Goal: Use online tool/utility: Utilize a website feature to perform a specific function

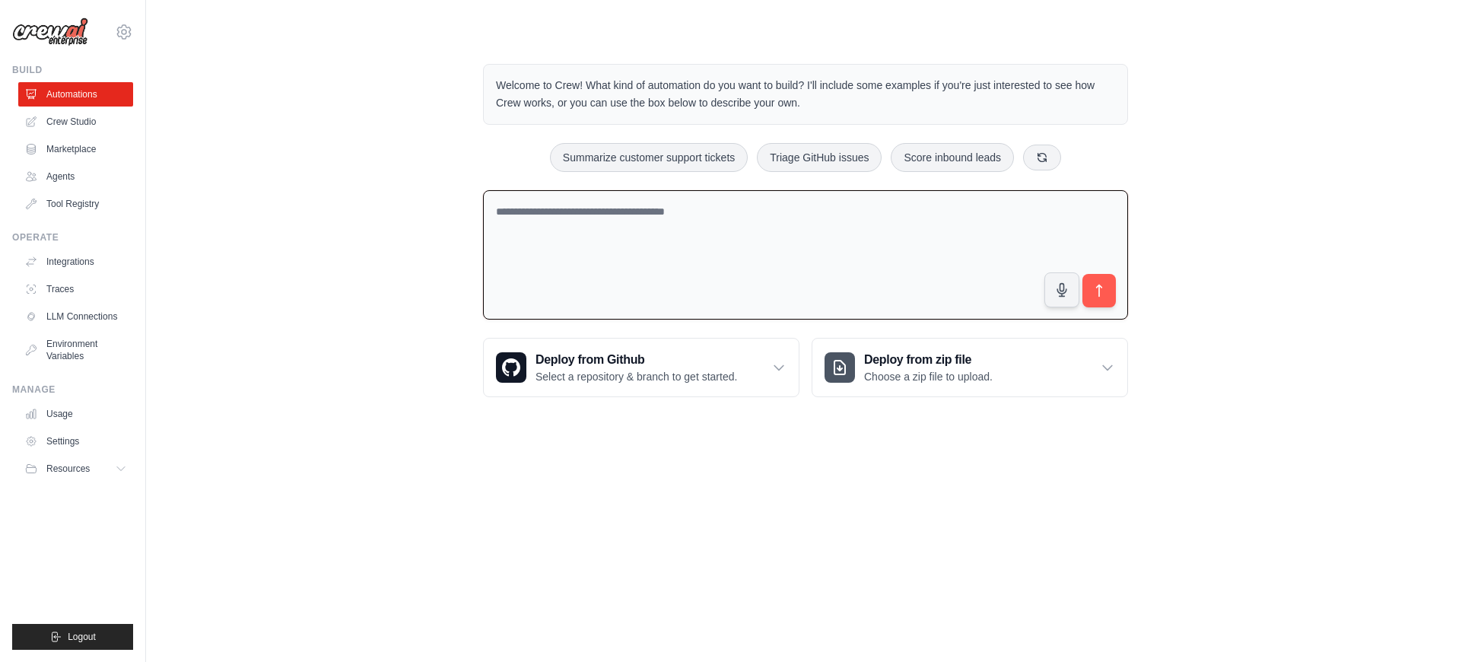
click at [599, 207] on textarea at bounding box center [805, 255] width 645 height 130
type textarea "*"
type textarea "*********"
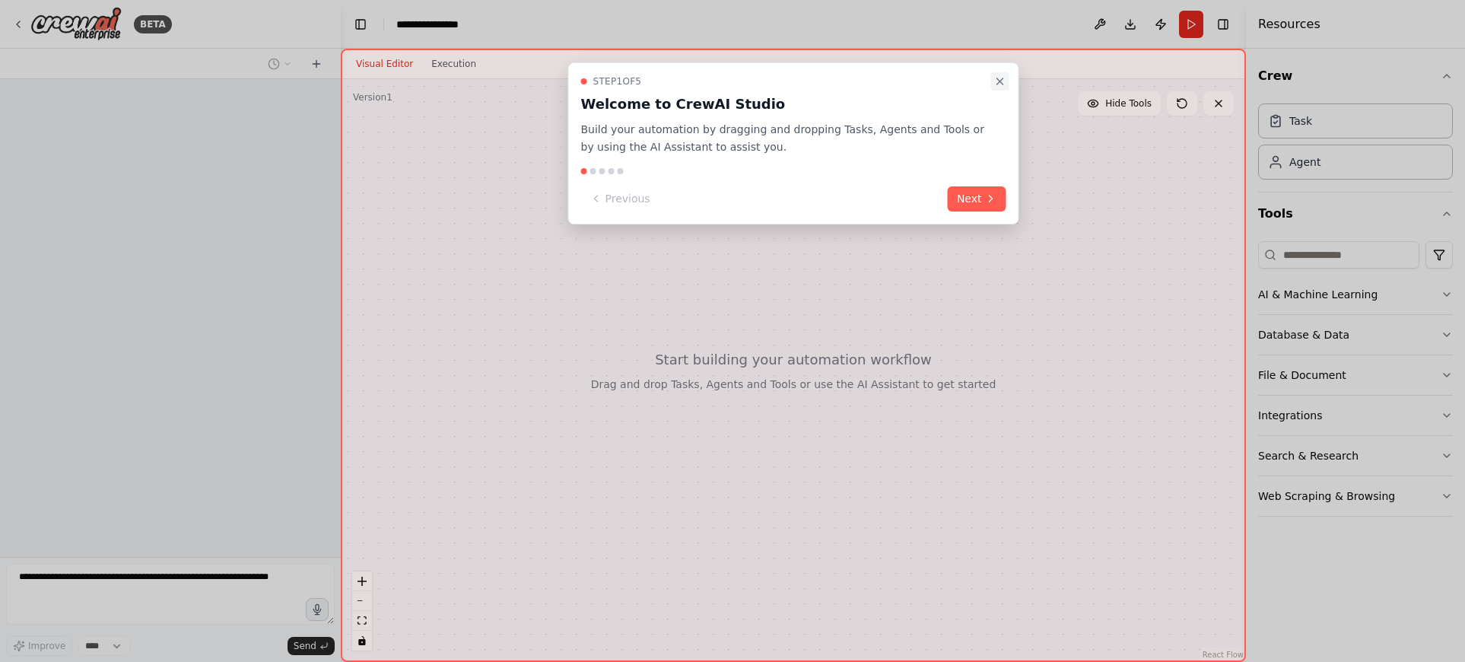
click at [1003, 79] on icon "Close walkthrough" at bounding box center [1000, 81] width 12 height 12
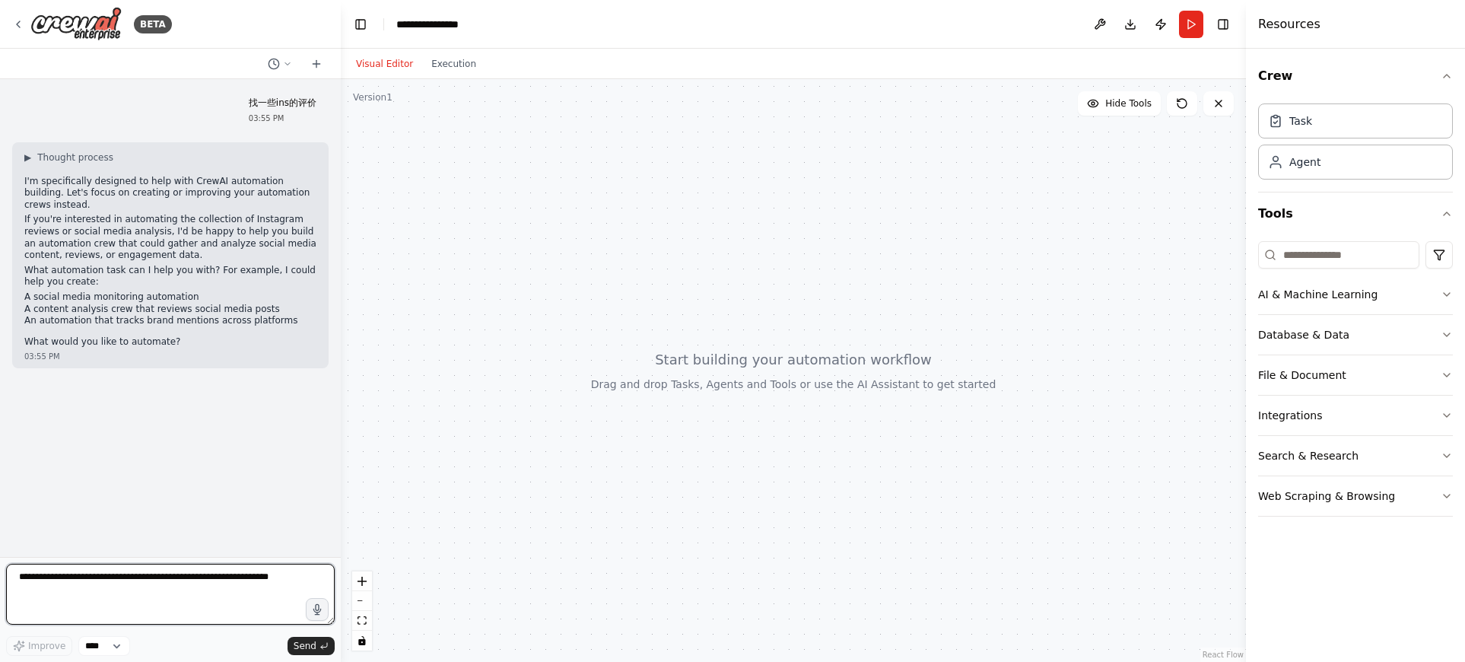
click at [147, 587] on textarea at bounding box center [170, 594] width 329 height 61
click at [245, 303] on li "A content analysis crew that reviews social media posts" at bounding box center [170, 309] width 292 height 12
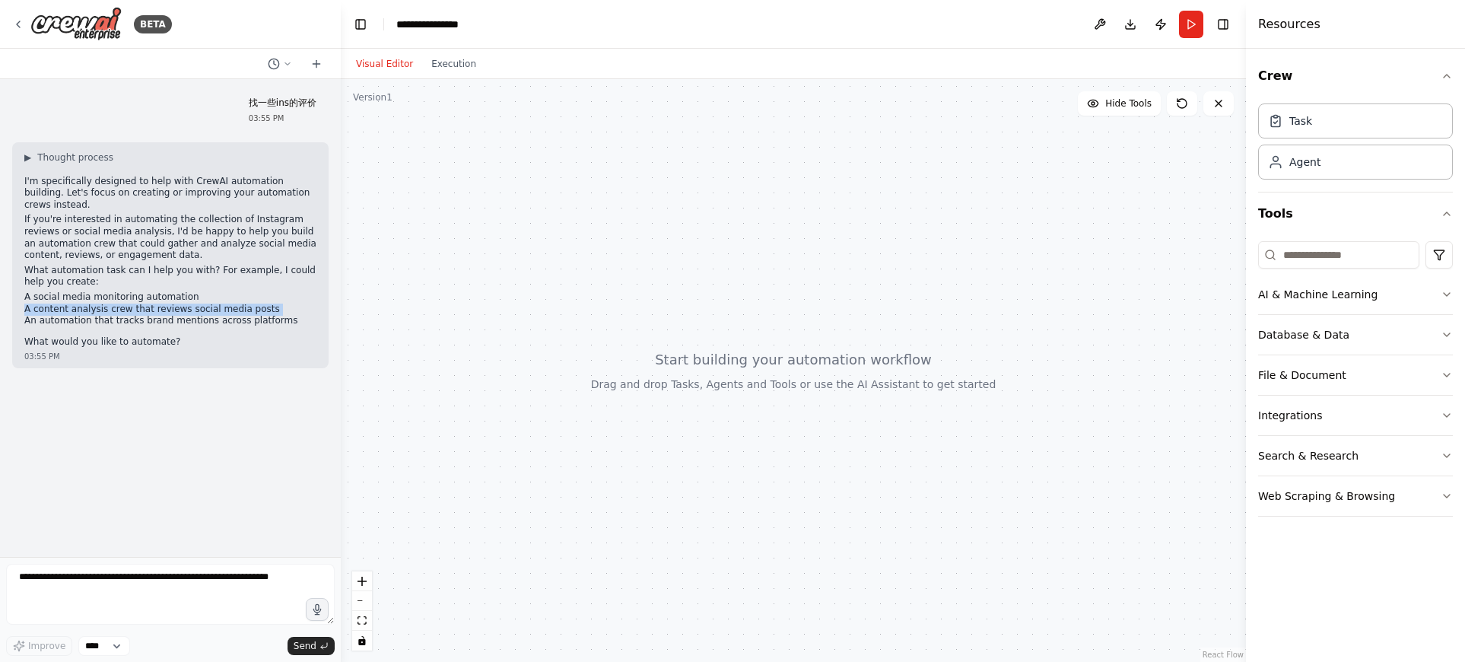
click at [245, 303] on li "A content analysis crew that reviews social media posts" at bounding box center [170, 309] width 292 height 12
copy ul "A content analysis crew that reviews social media posts"
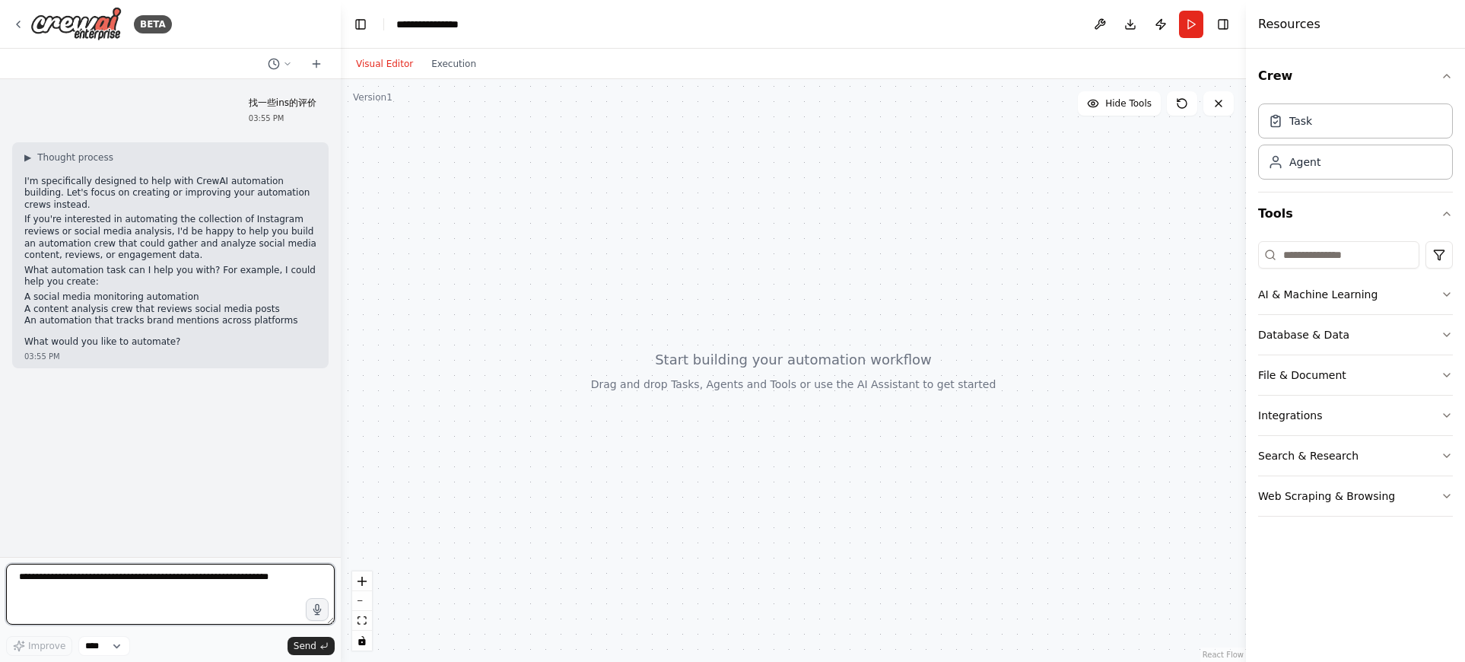
click at [90, 585] on textarea at bounding box center [170, 594] width 329 height 61
paste textarea "**********"
type textarea "**********"
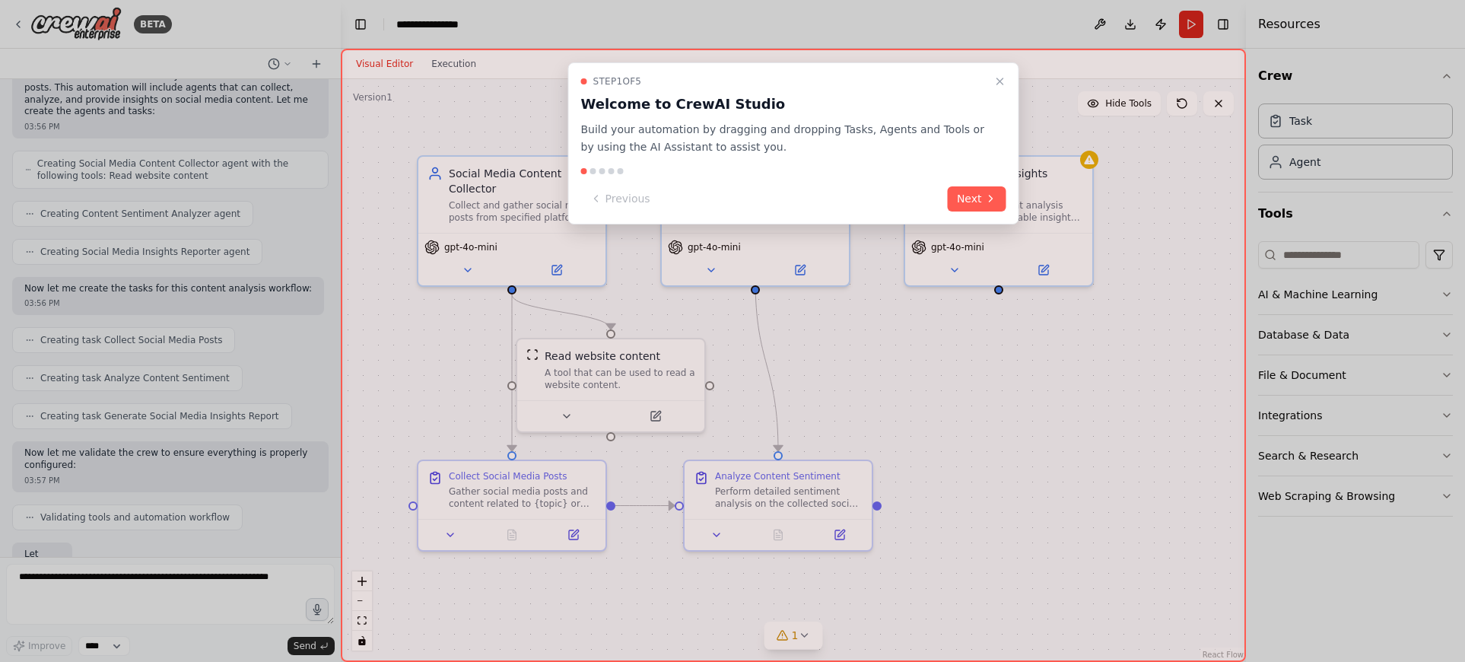
scroll to position [998, 0]
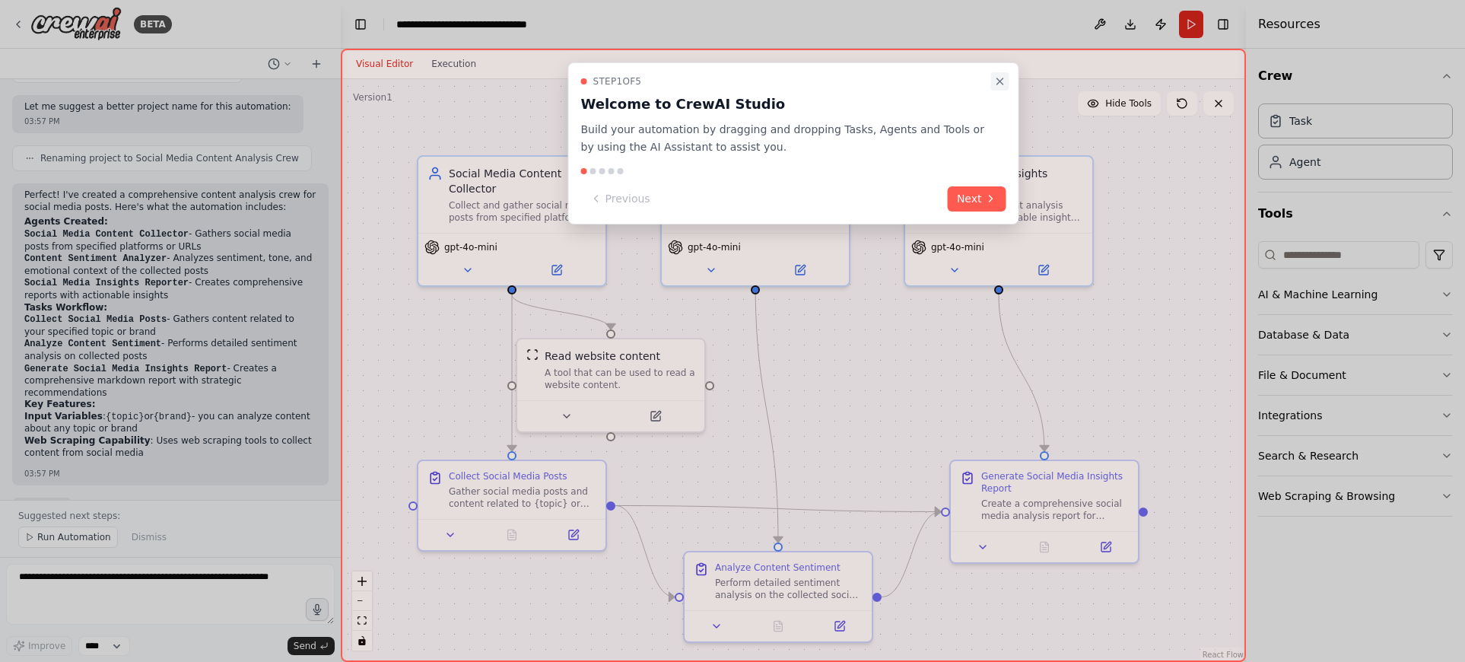
click at [1005, 84] on icon "Close walkthrough" at bounding box center [1000, 81] width 12 height 12
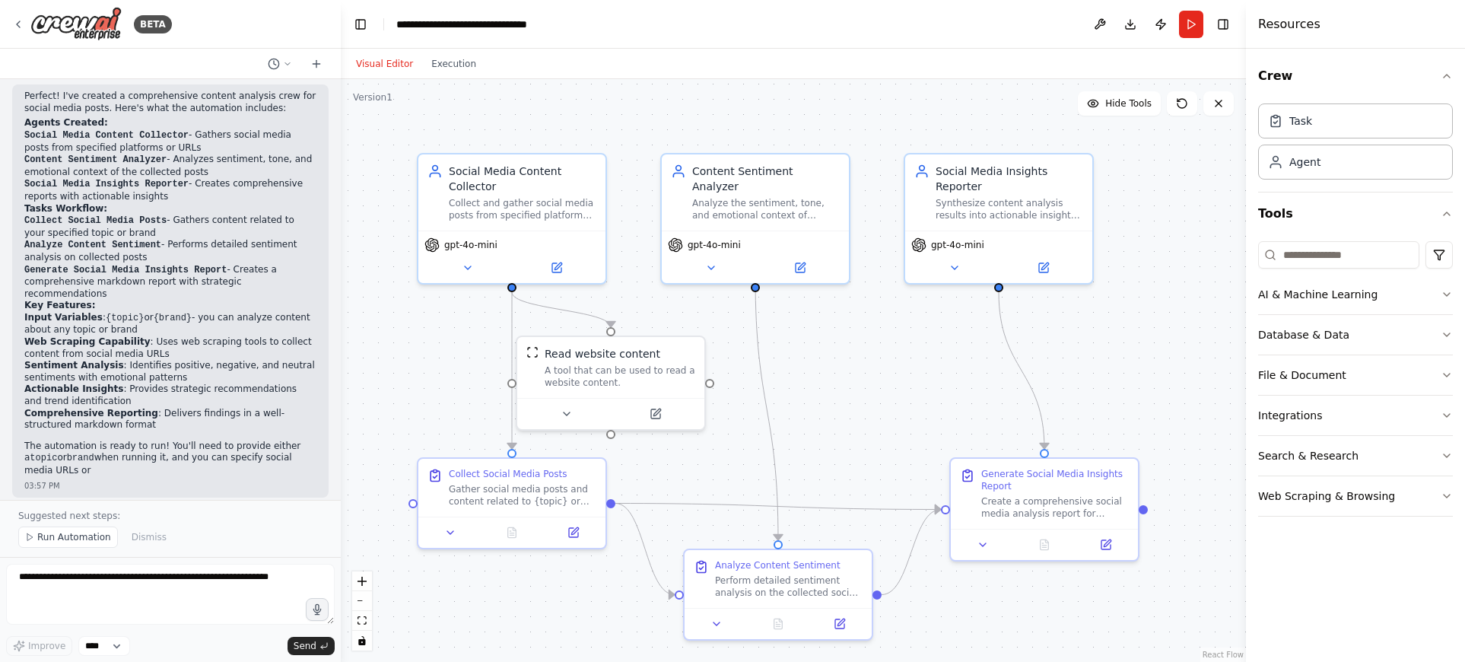
scroll to position [1467, 0]
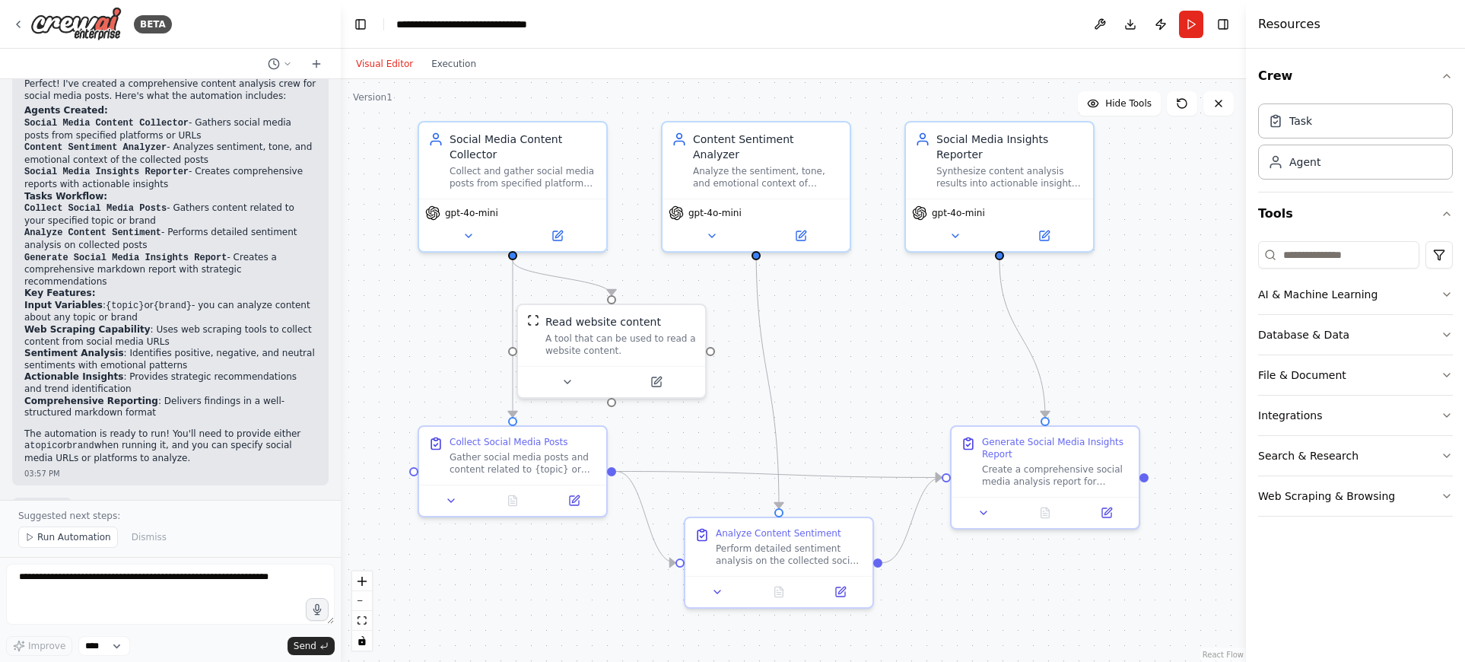
drag, startPoint x: 853, startPoint y: 427, endPoint x: 854, endPoint y: 393, distance: 33.5
click at [854, 393] on div ".deletable-edge-delete-btn { width: 20px; height: 20px; border: 0px solid #ffff…" at bounding box center [793, 370] width 905 height 583
click at [1194, 30] on button "Run" at bounding box center [1191, 24] width 24 height 27
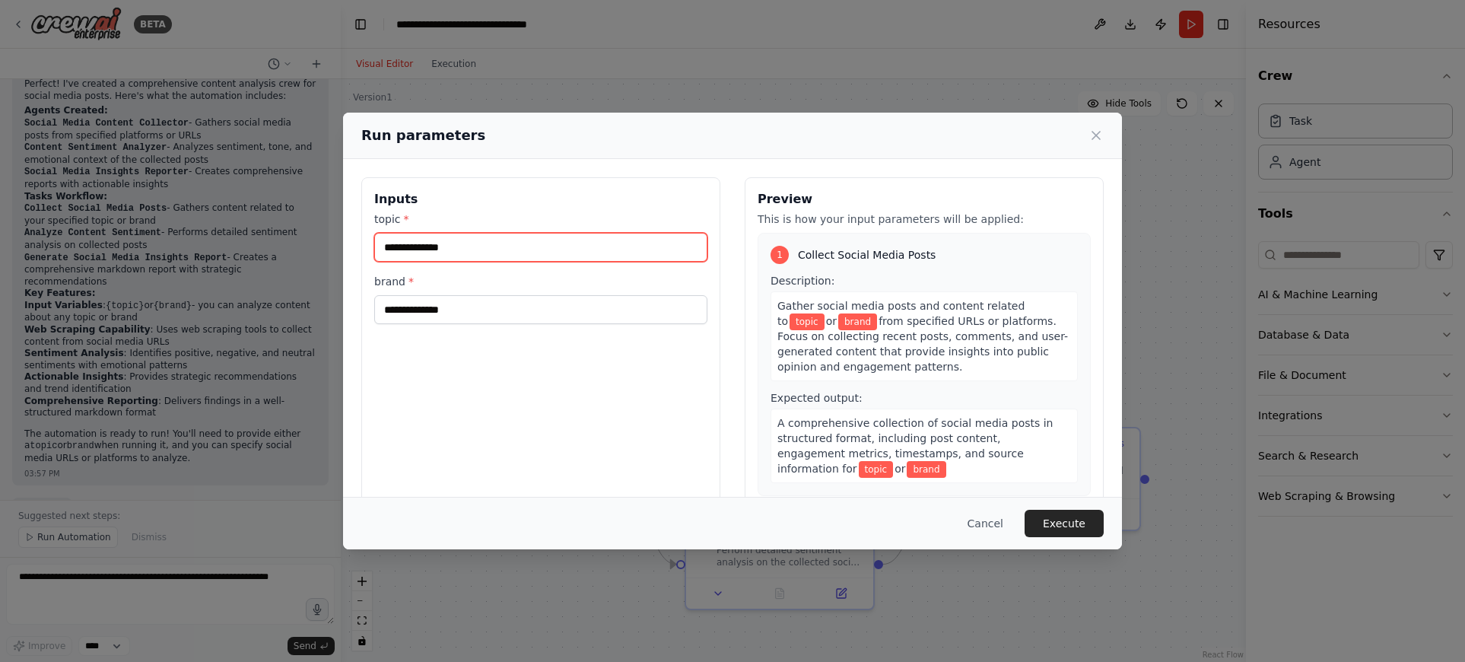
click at [495, 253] on input "topic *" at bounding box center [540, 247] width 333 height 29
type input "*"
type input "**********"
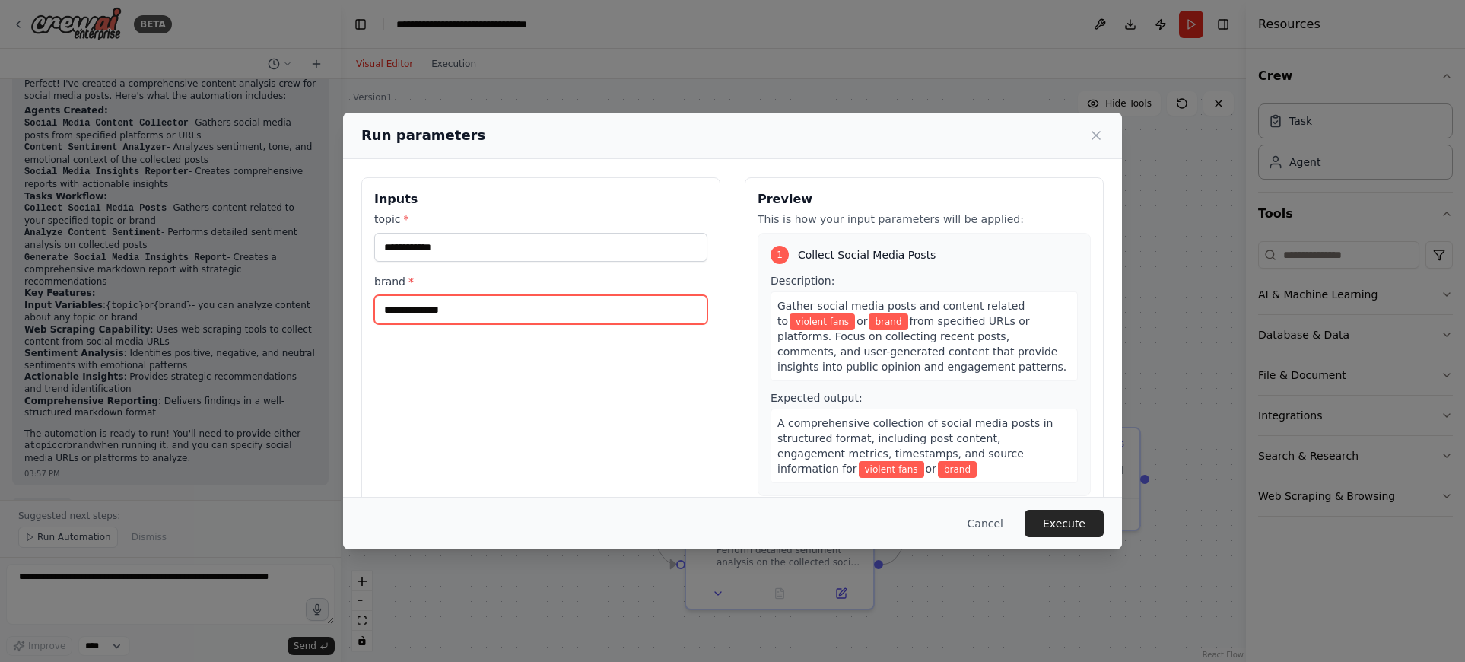
click at [462, 309] on input "brand *" at bounding box center [540, 309] width 333 height 29
type input "***"
click at [1069, 524] on button "Execute" at bounding box center [1064, 523] width 79 height 27
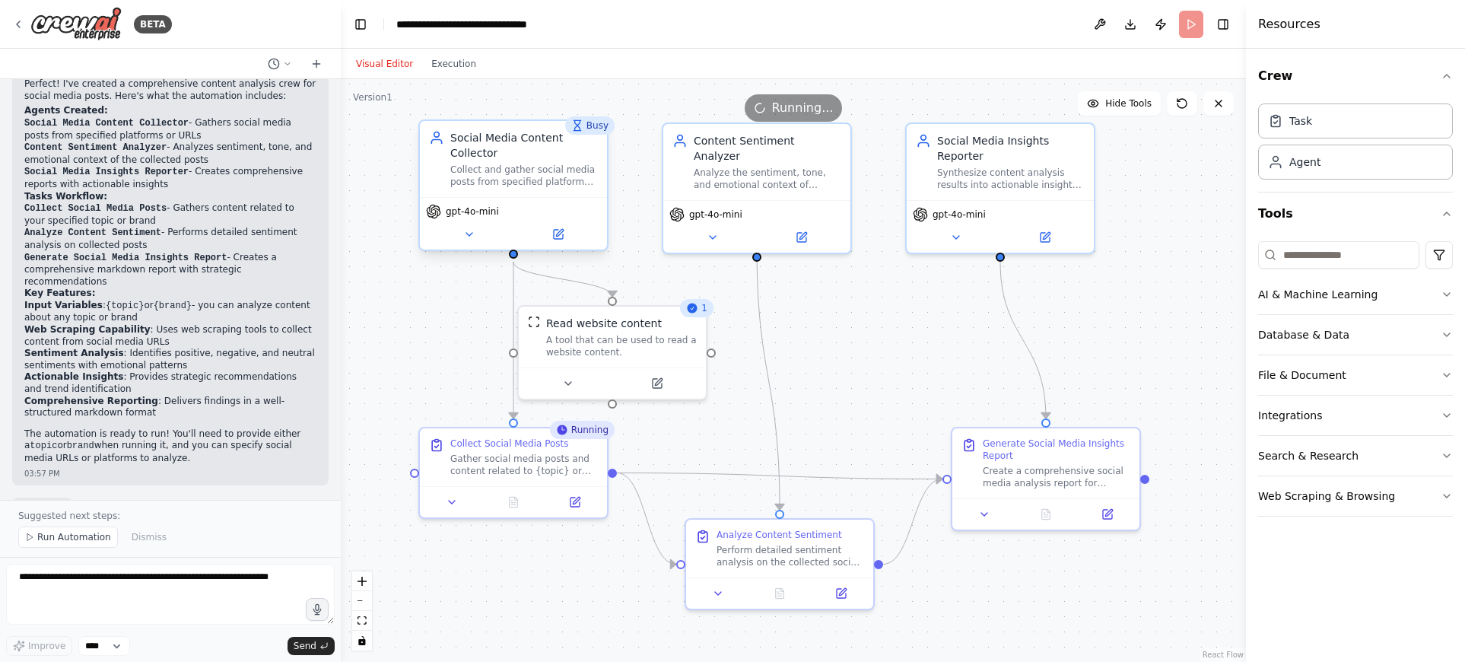
click at [530, 183] on div "Collect and gather social media posts from specified platforms or URLs about {t…" at bounding box center [524, 176] width 148 height 24
click at [552, 230] on icon at bounding box center [558, 234] width 12 height 12
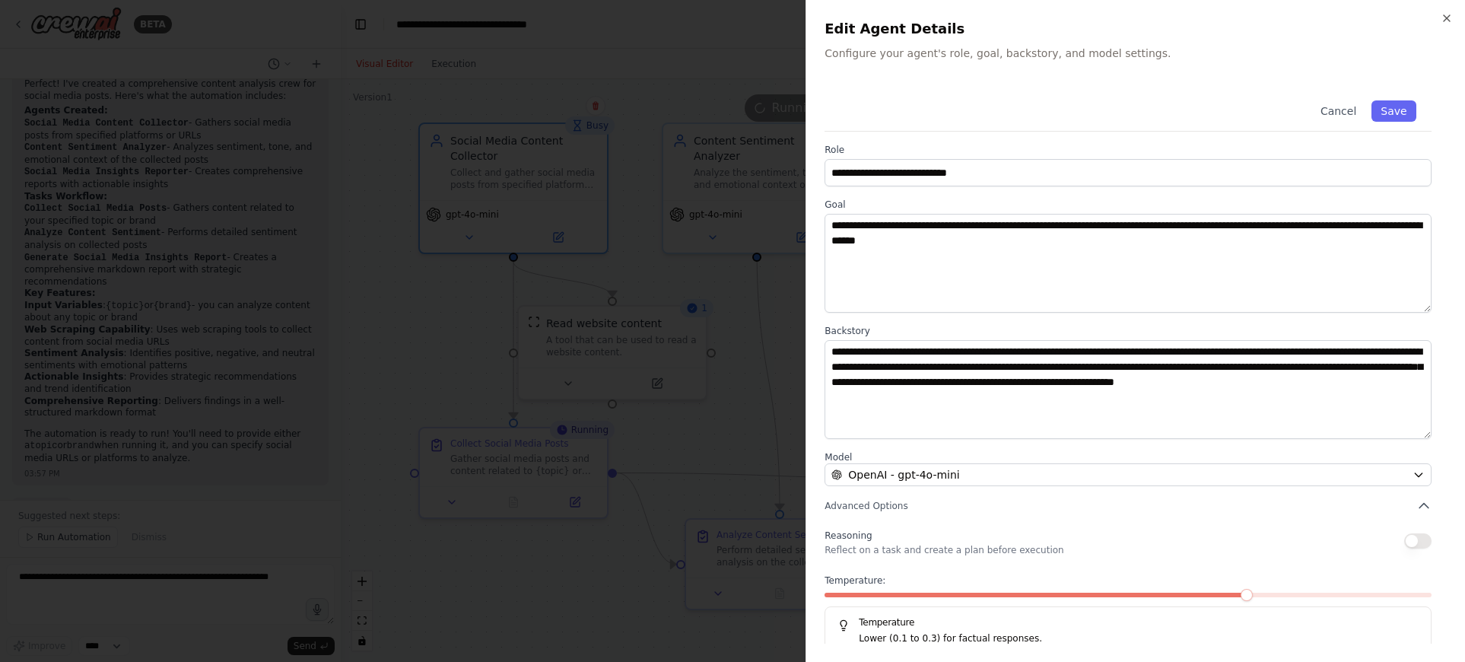
scroll to position [27, 0]
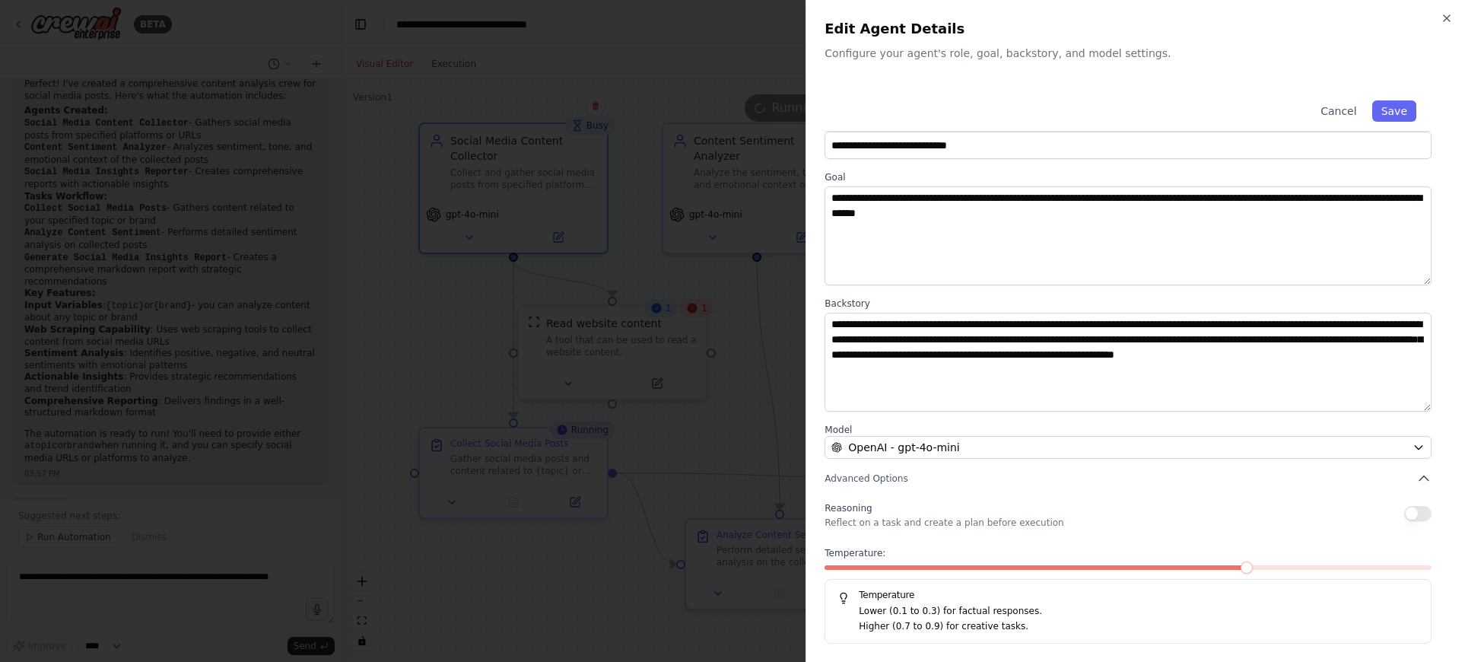
click at [780, 475] on div at bounding box center [732, 331] width 1465 height 662
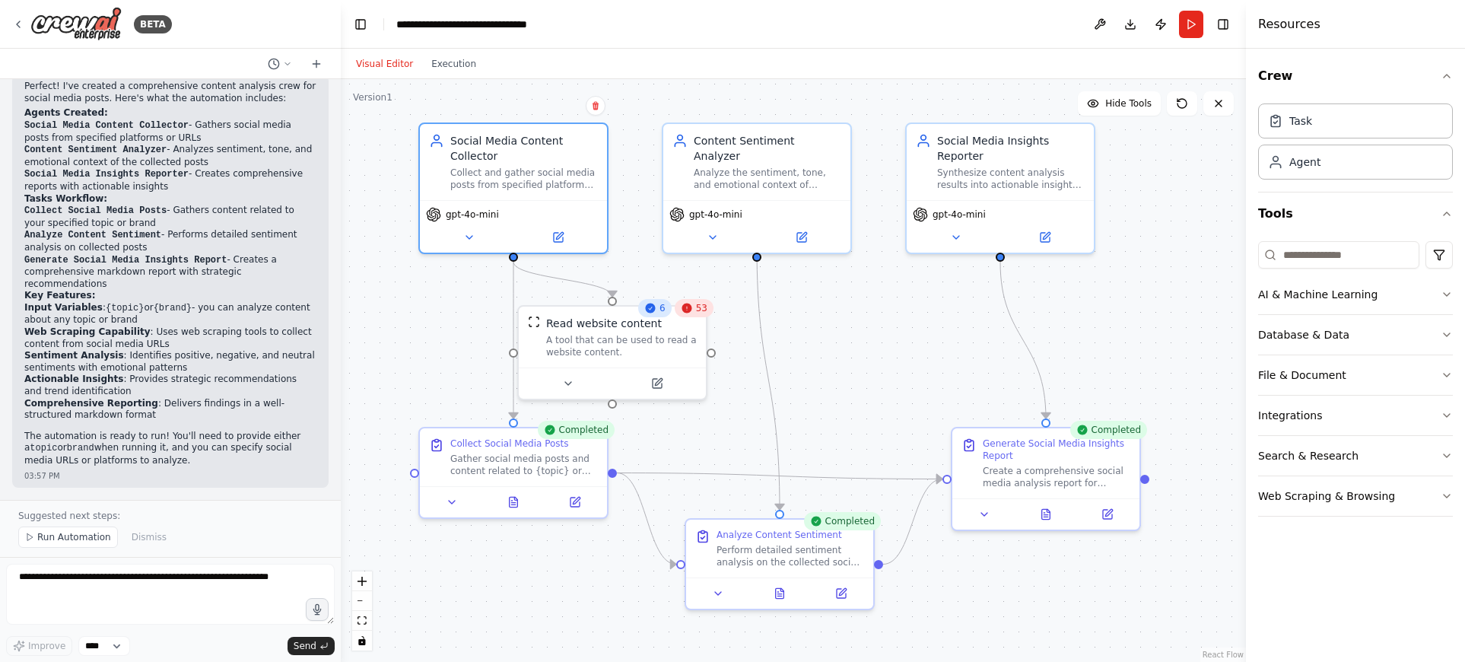
scroll to position [1428, 0]
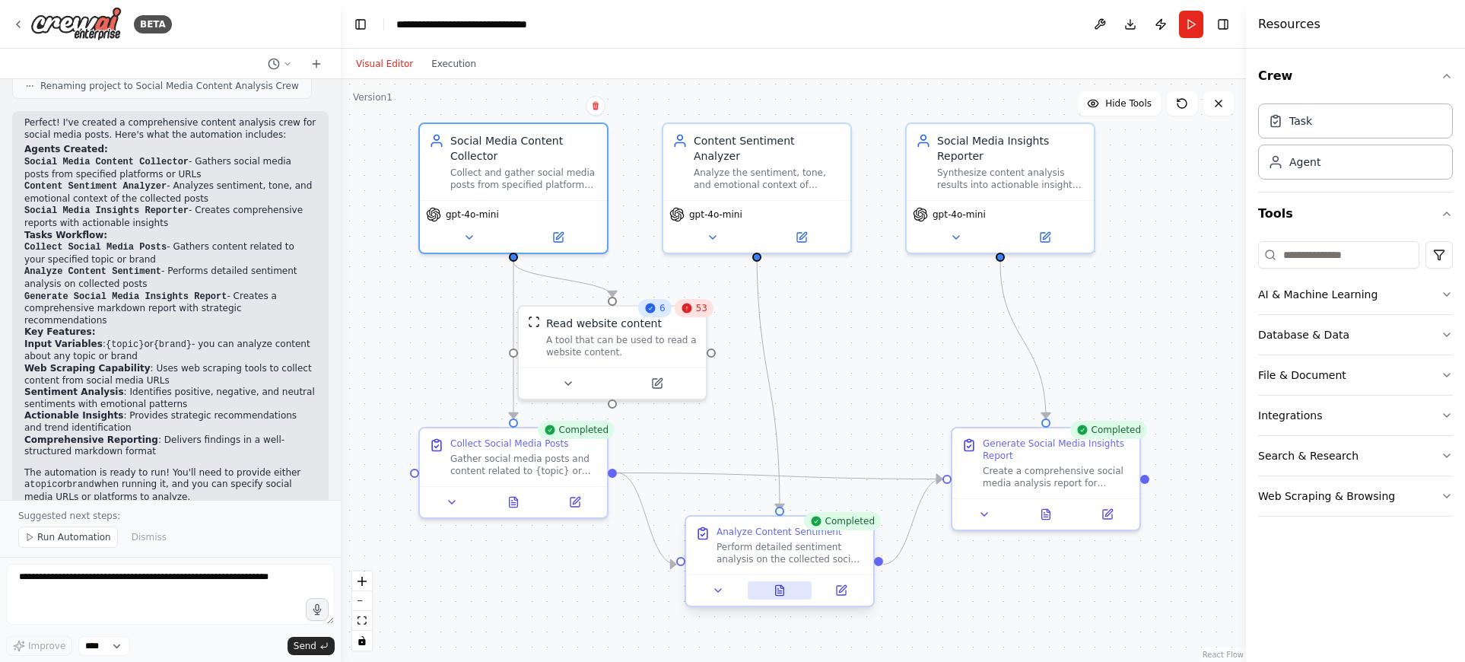
click at [763, 583] on button at bounding box center [780, 590] width 65 height 18
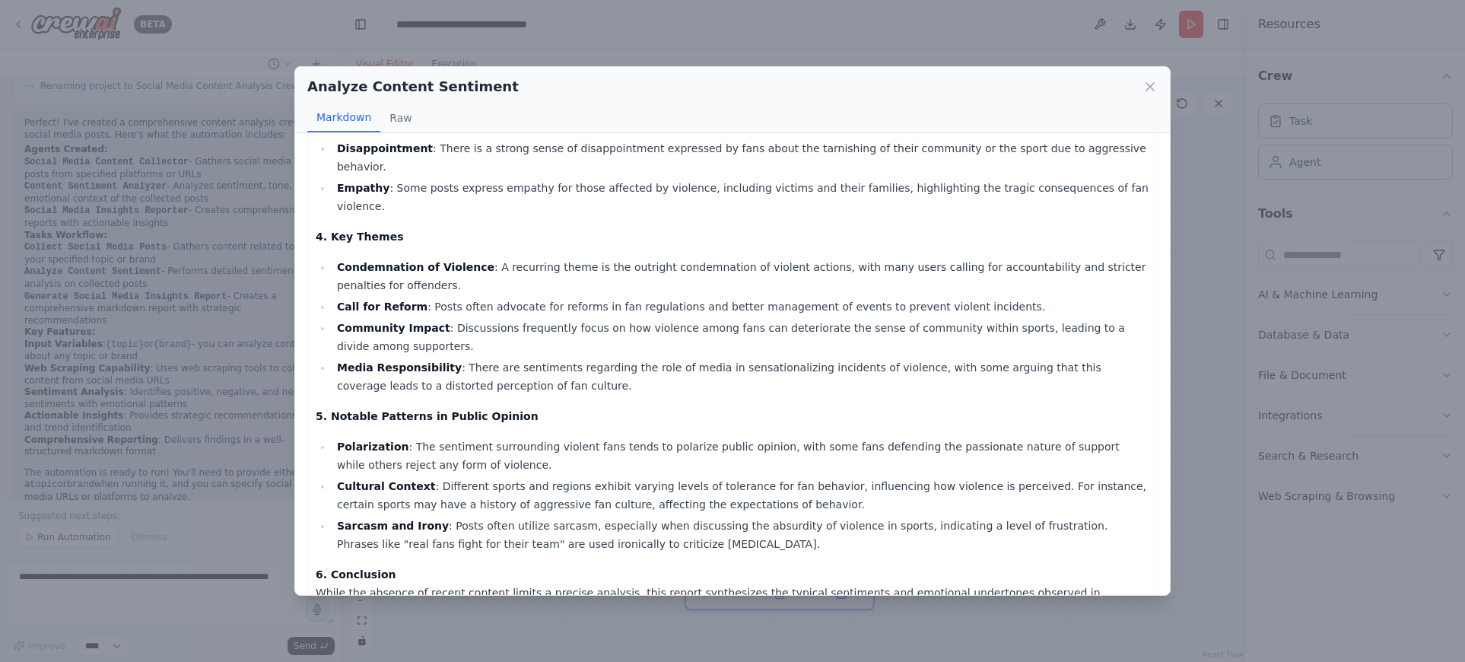
scroll to position [523, 0]
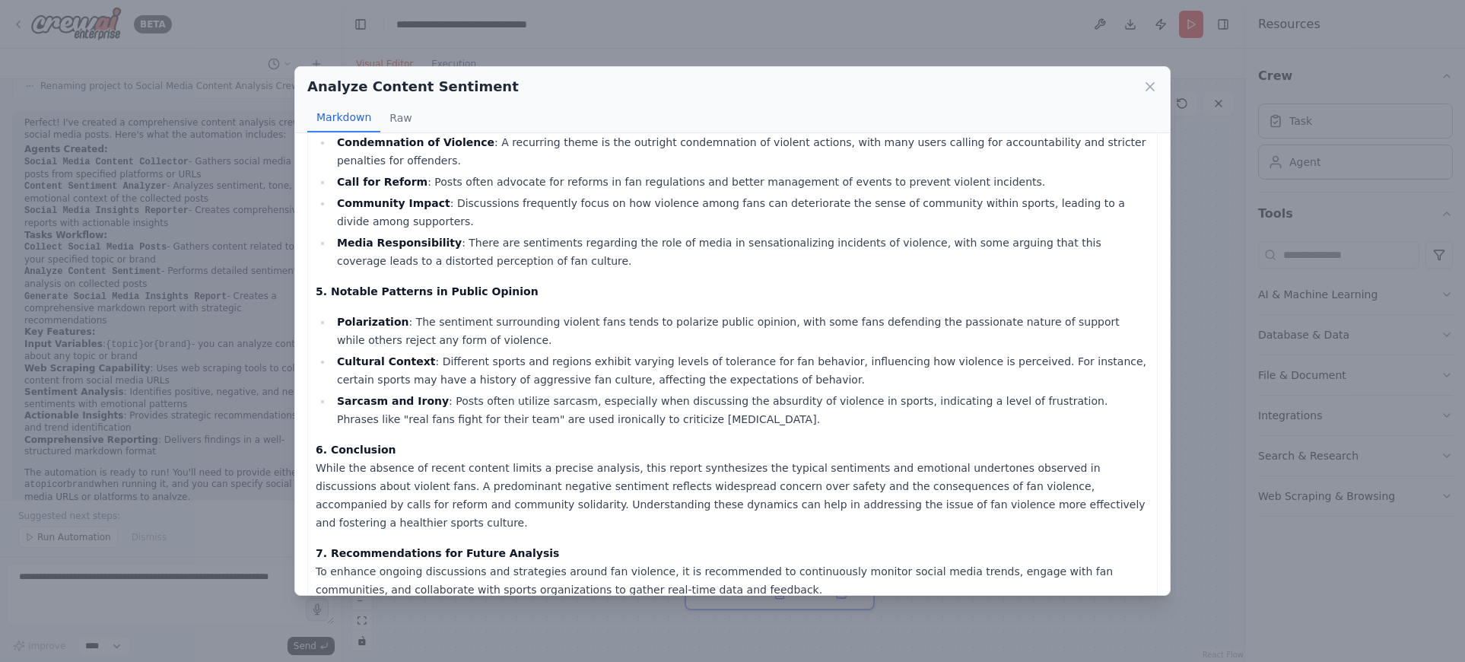
click at [189, 457] on div "Analyze Content Sentiment Markdown Raw Sentiment Analysis Report on Social Medi…" at bounding box center [732, 331] width 1465 height 662
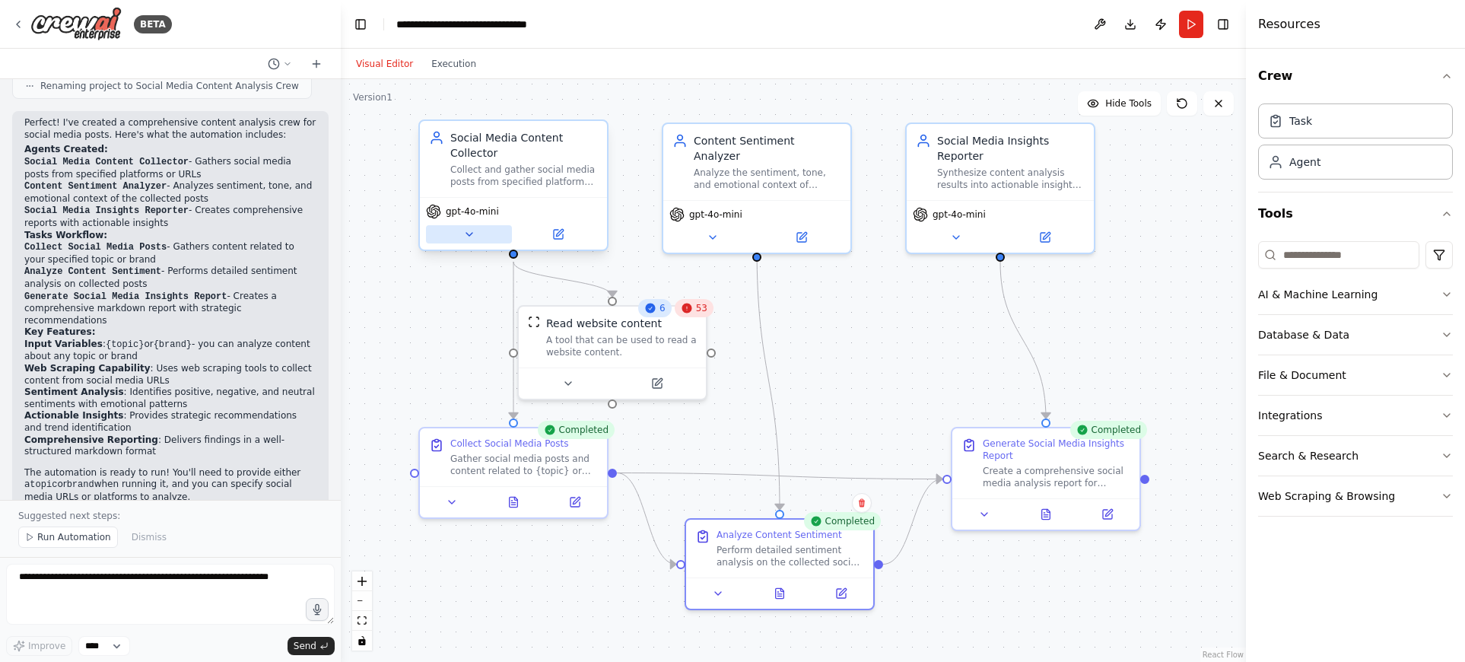
click at [467, 237] on icon at bounding box center [469, 234] width 12 height 12
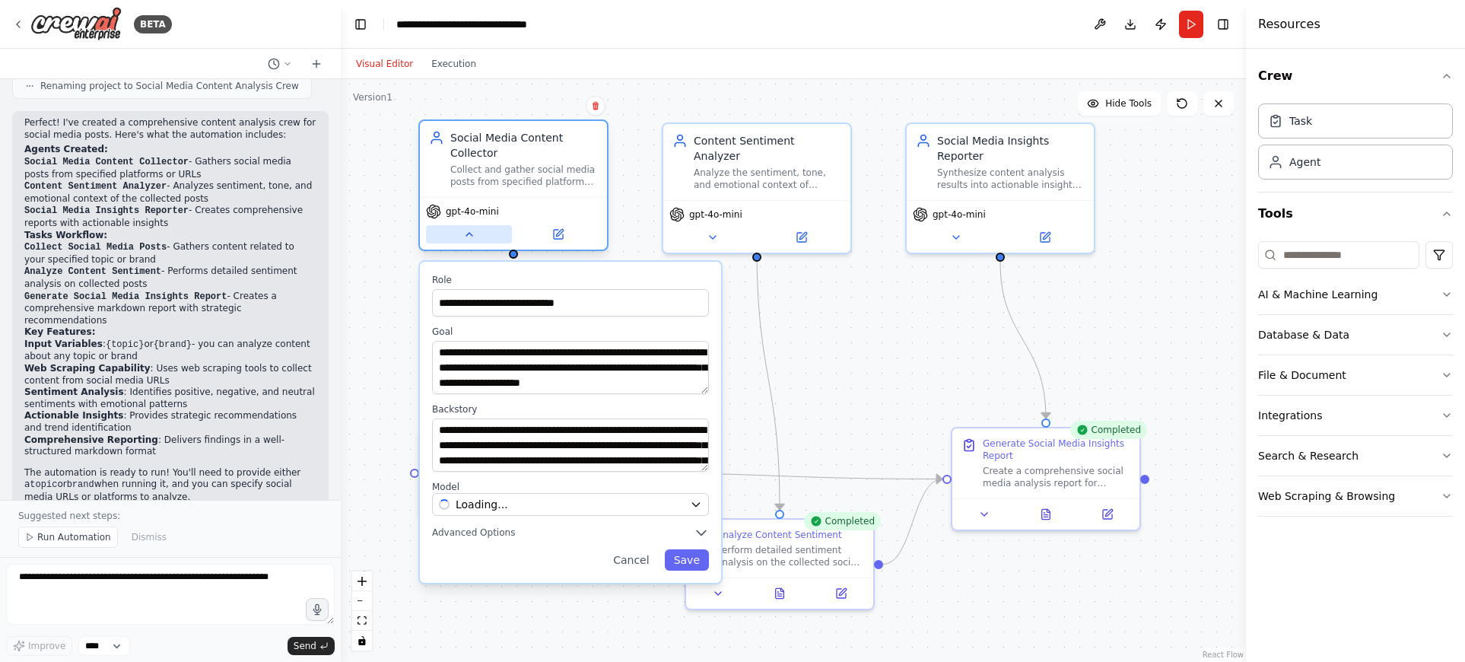
click at [466, 237] on icon at bounding box center [469, 234] width 12 height 12
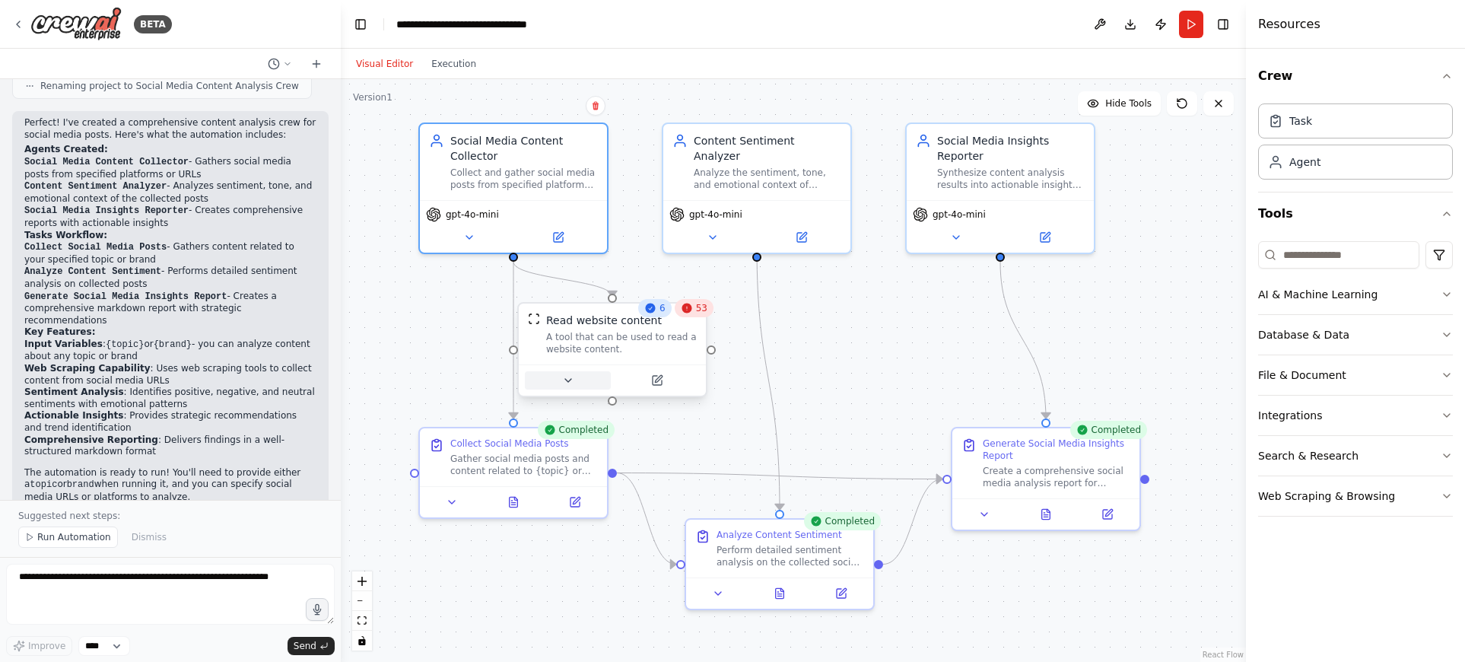
click at [572, 378] on icon at bounding box center [568, 380] width 12 height 12
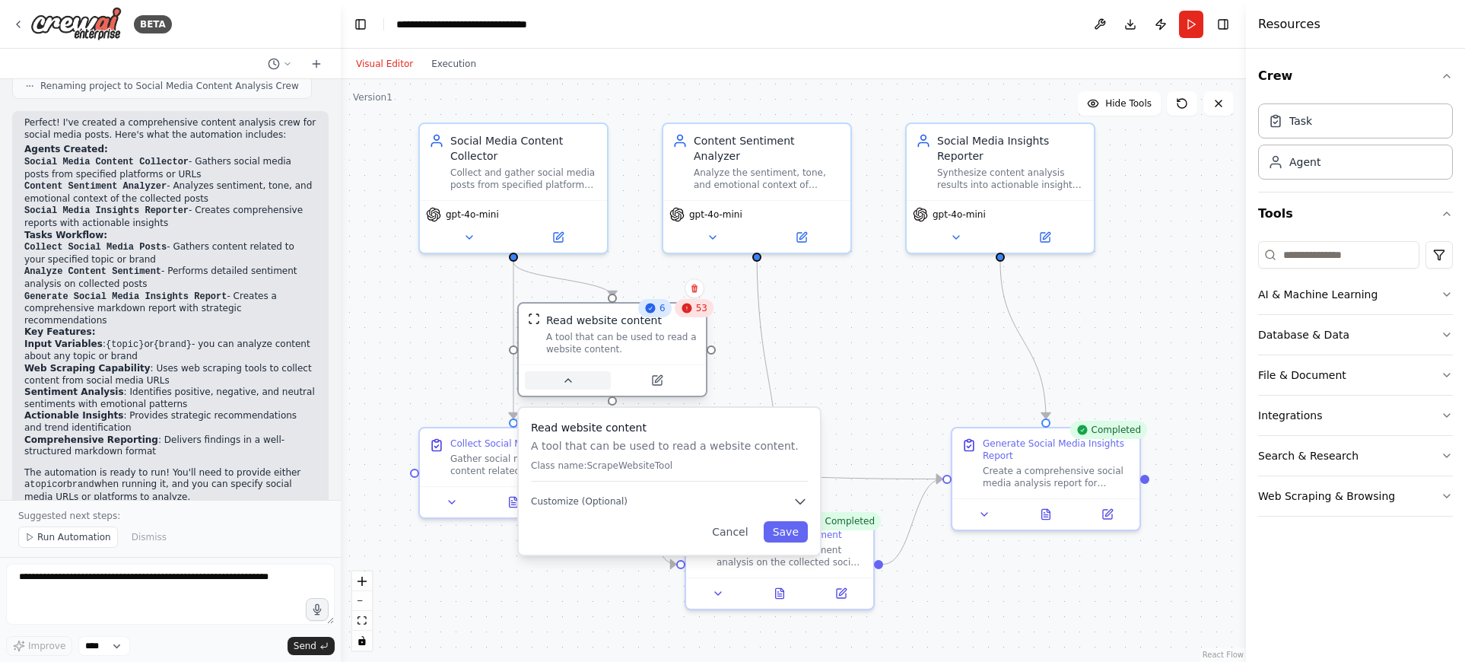
click at [572, 378] on icon at bounding box center [568, 380] width 12 height 12
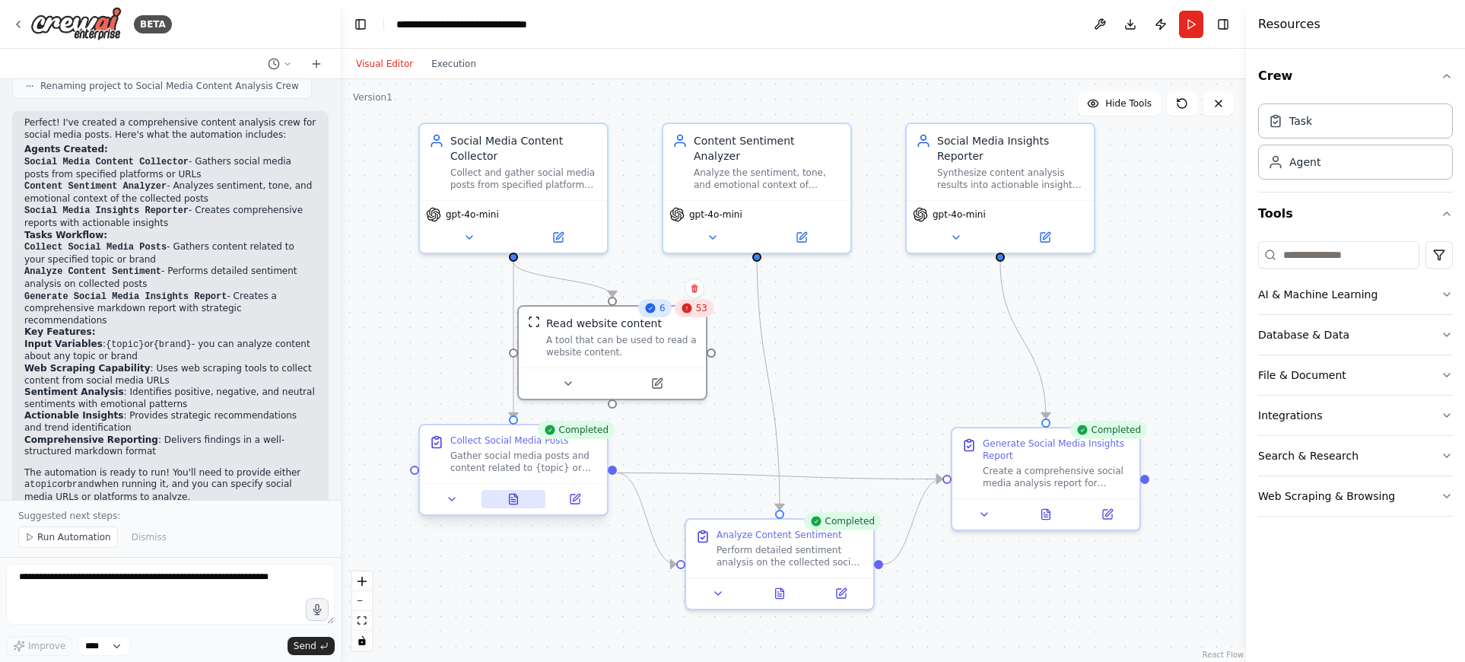
click at [520, 501] on button at bounding box center [513, 499] width 65 height 18
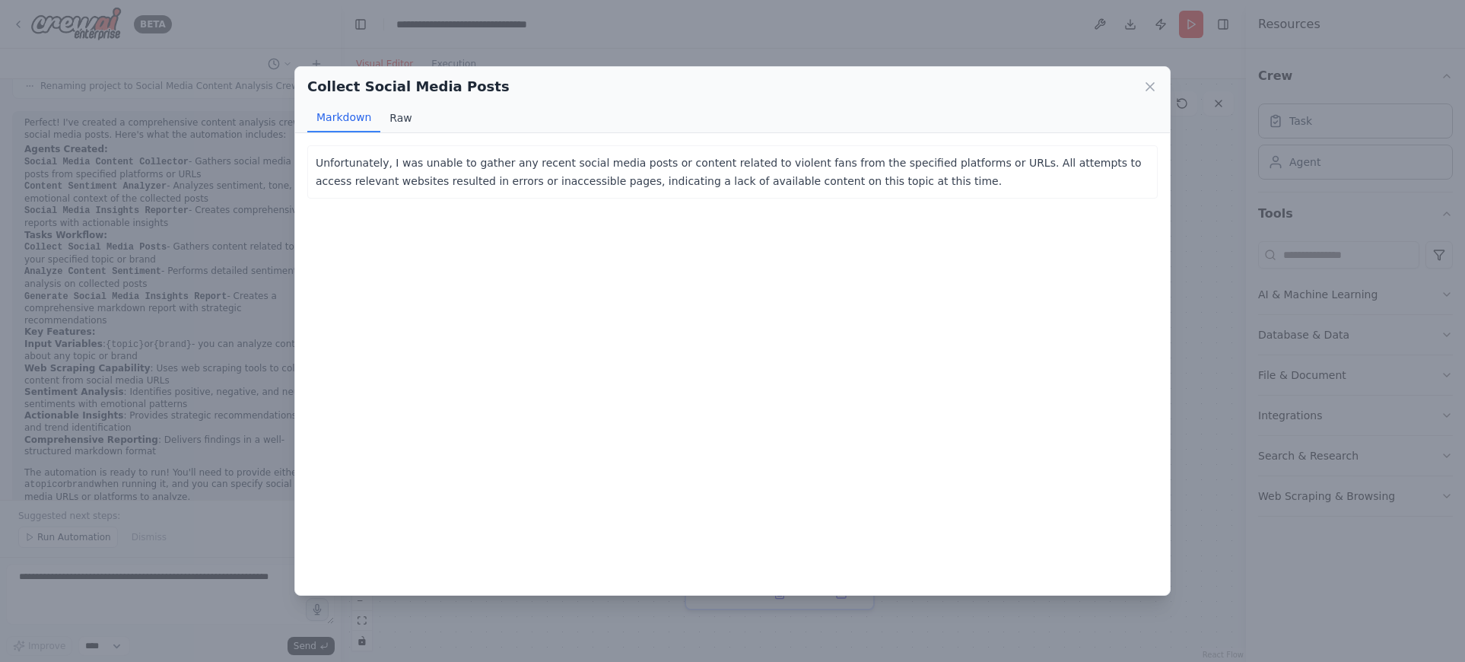
click at [401, 127] on button "Raw" at bounding box center [400, 117] width 40 height 29
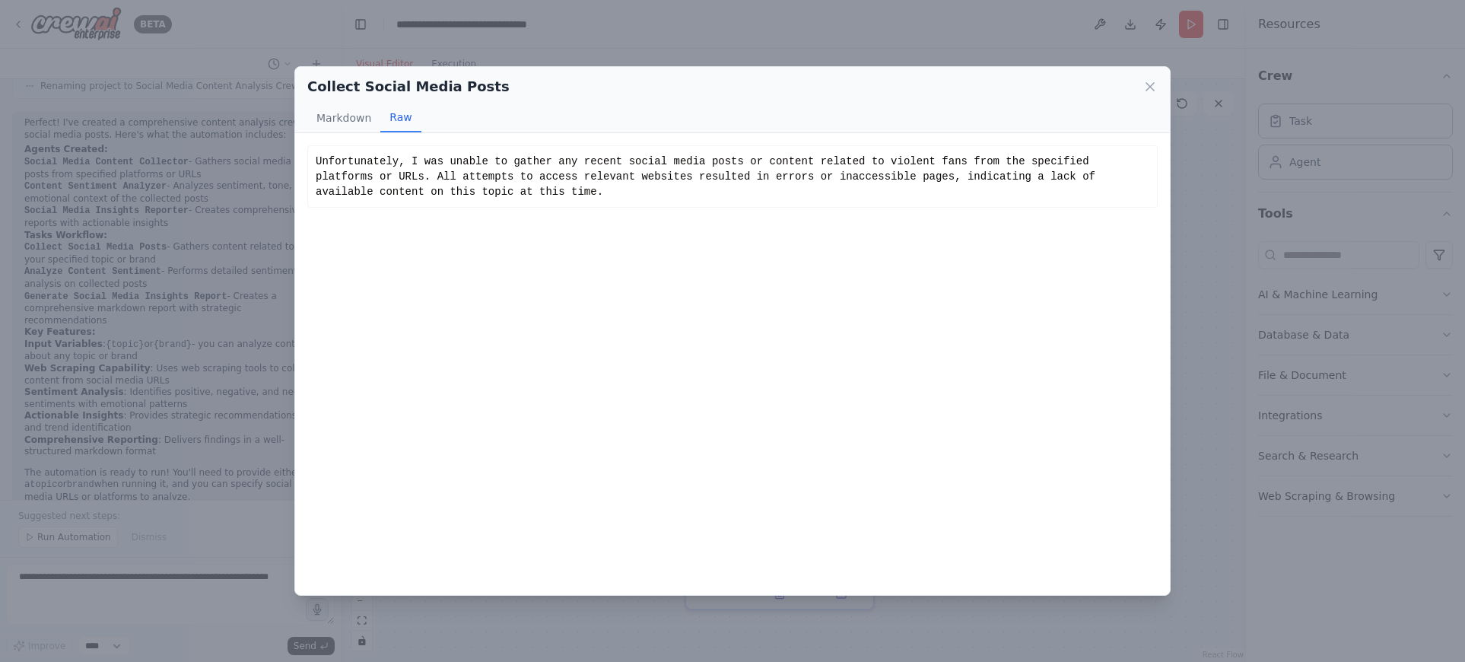
click at [528, 49] on div "Collect Social Media Posts Markdown Raw Unfortunately, I was unable to gather a…" at bounding box center [732, 331] width 1465 height 662
